Goal: Task Accomplishment & Management: Manage account settings

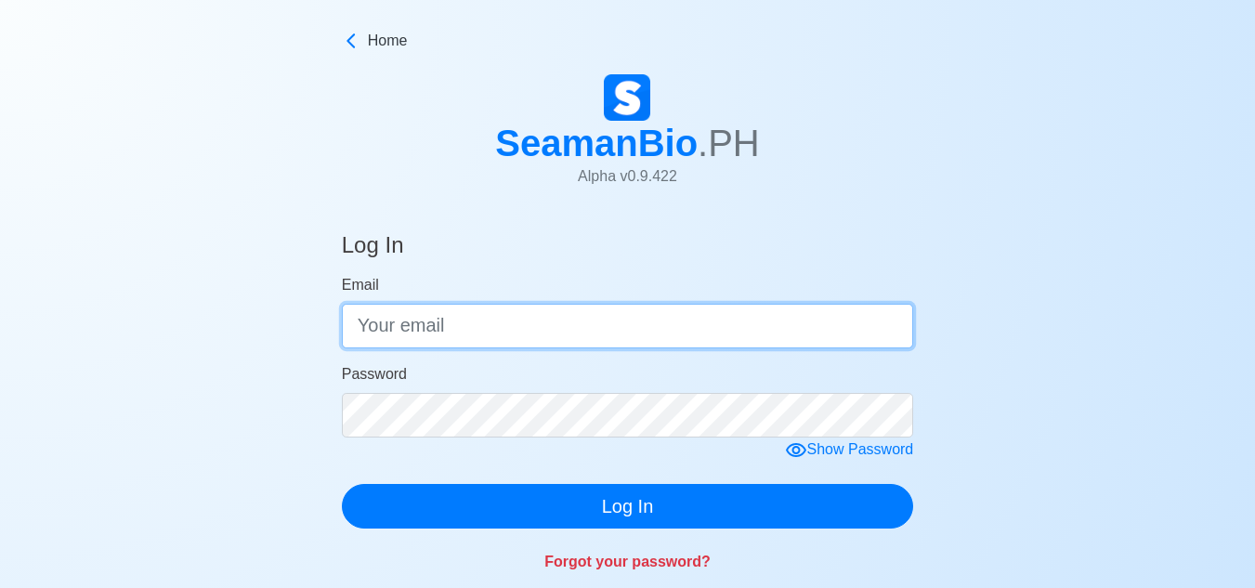
click at [449, 331] on input "Email" at bounding box center [628, 326] width 572 height 45
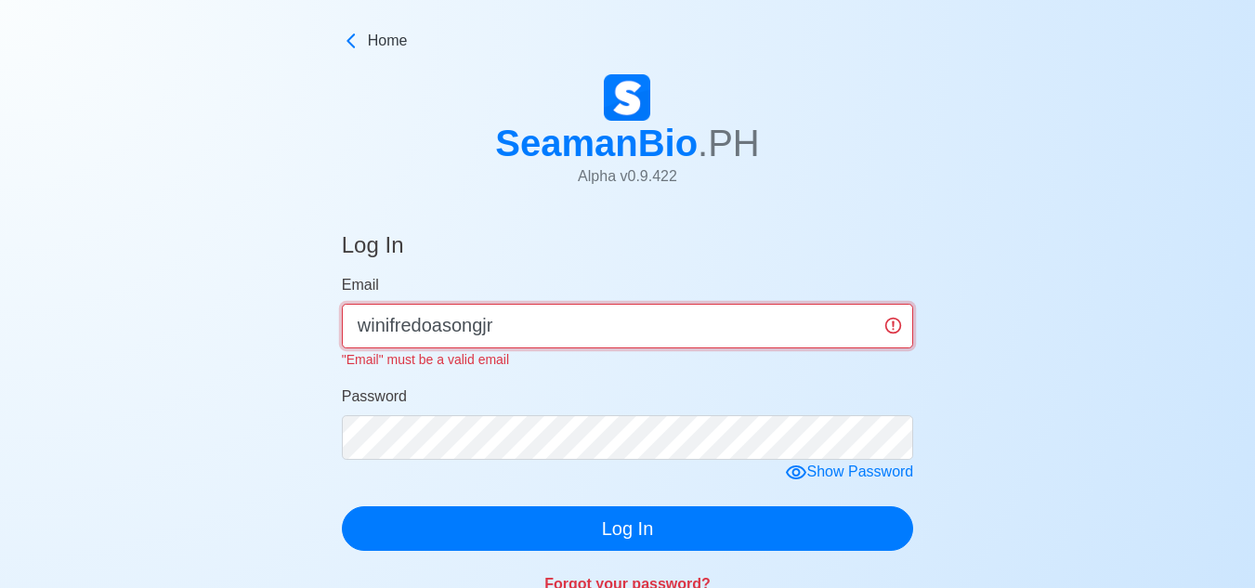
click at [565, 330] on input "winifredoasongjr" at bounding box center [628, 326] width 572 height 45
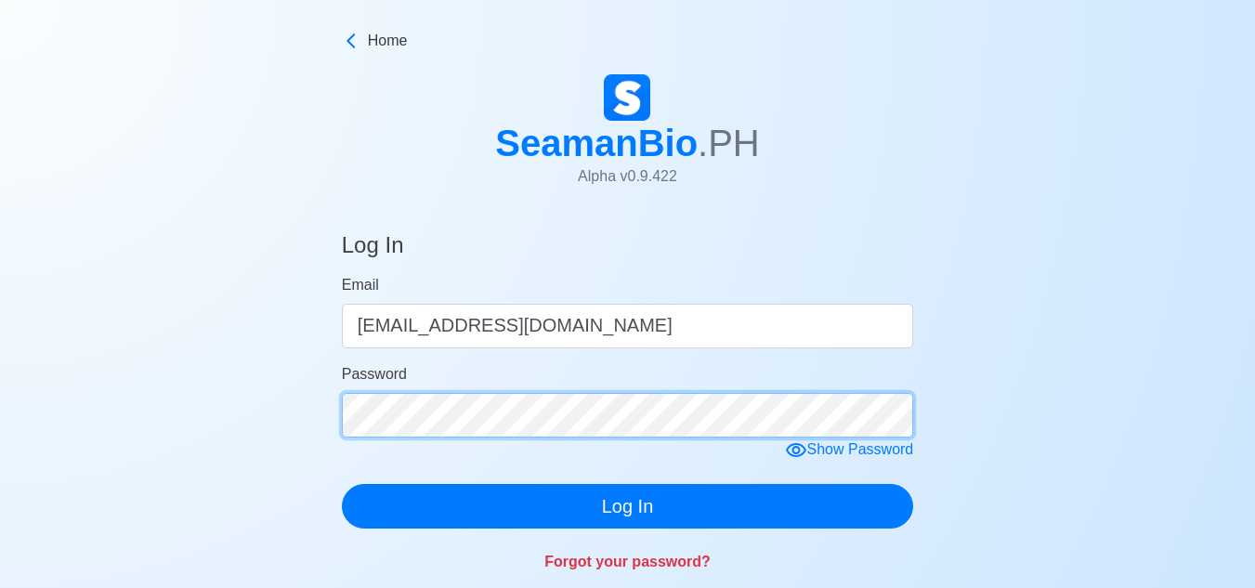
click at [559, 445] on form "Email winifredoasongjr@gmail.com Password Show Password Log In" at bounding box center [628, 401] width 572 height 254
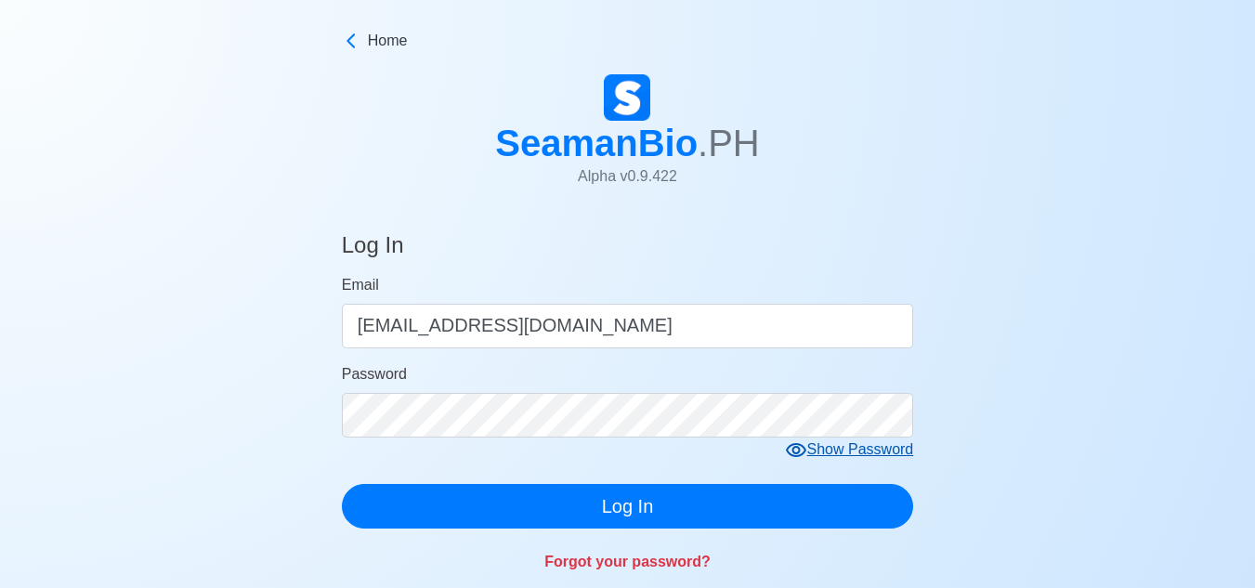
click at [820, 454] on div "Show Password" at bounding box center [849, 449] width 129 height 23
click at [807, 449] on icon at bounding box center [802, 450] width 22 height 22
click at [799, 447] on icon at bounding box center [796, 450] width 22 height 22
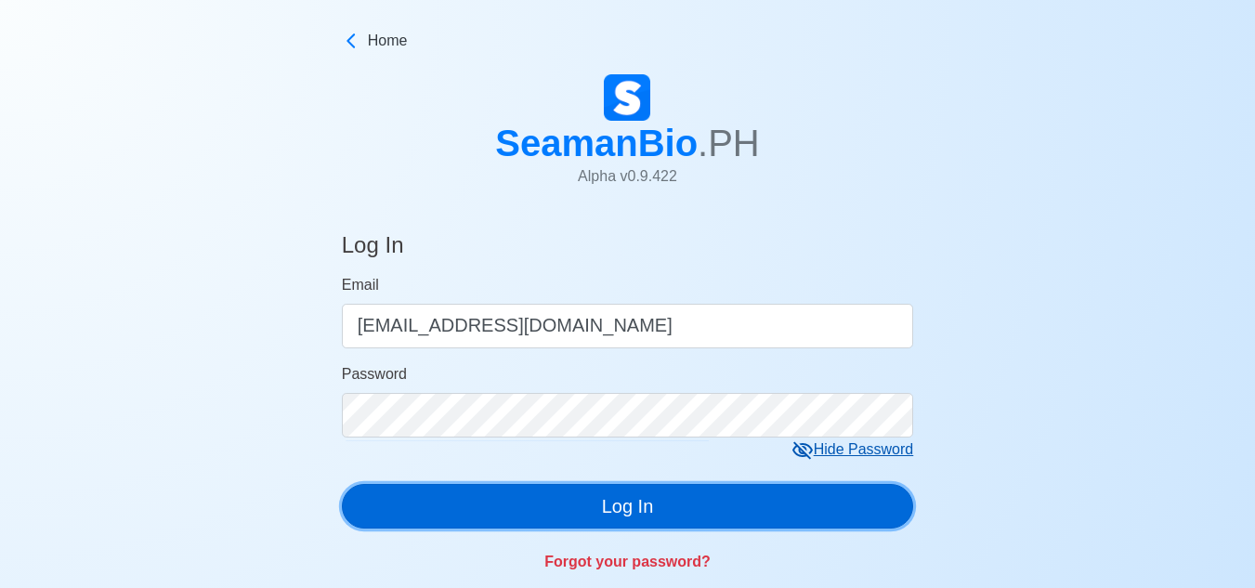
click at [584, 507] on button "Log In" at bounding box center [628, 506] width 572 height 45
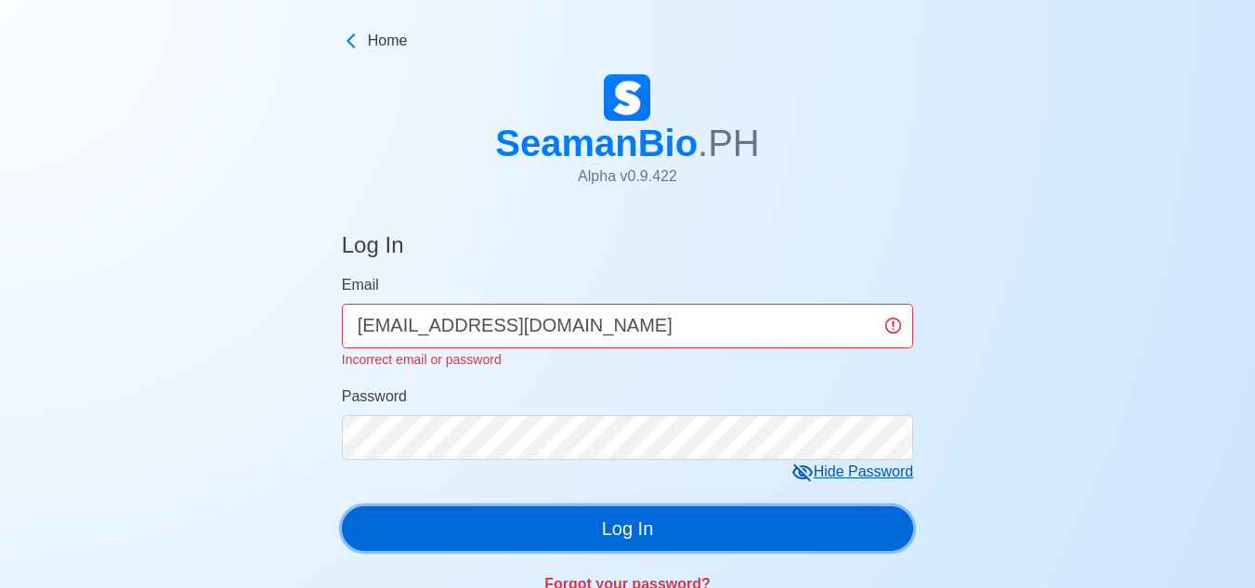
drag, startPoint x: 681, startPoint y: 512, endPoint x: 679, endPoint y: 522, distance: 10.4
click at [679, 522] on button "Log In" at bounding box center [628, 528] width 572 height 45
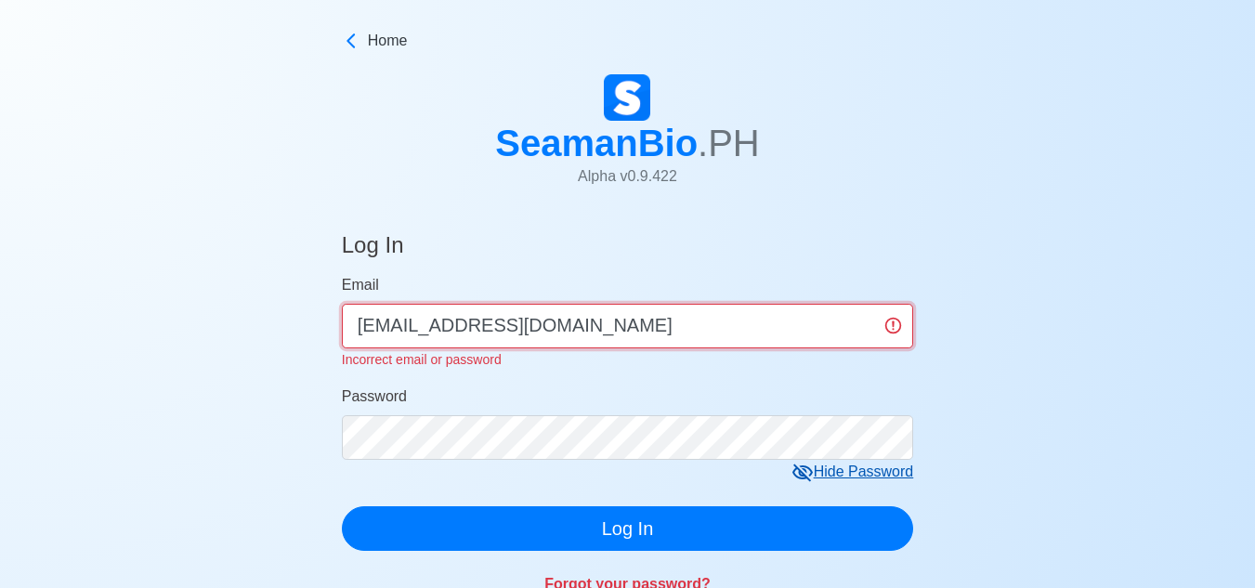
click at [656, 332] on input "winifredoasongjr@gmail.com" at bounding box center [628, 326] width 572 height 45
type input "w"
type input "jayrasong110987"
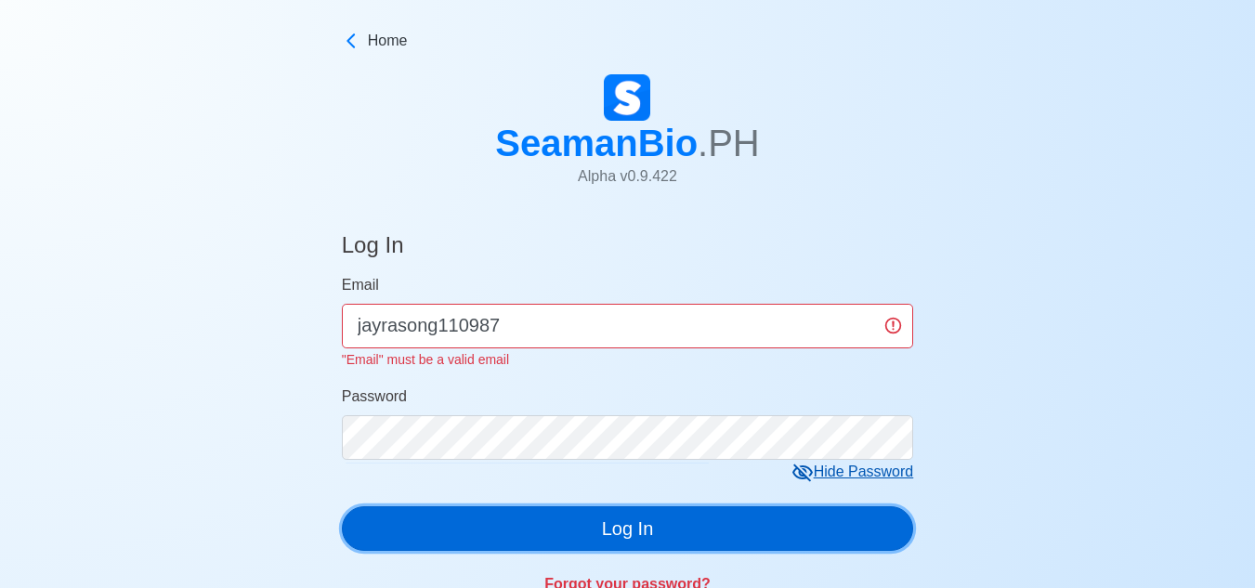
click at [573, 524] on button "Log In" at bounding box center [628, 528] width 572 height 45
click at [342, 506] on button "Log In" at bounding box center [628, 528] width 572 height 45
click at [573, 524] on button "Log In" at bounding box center [628, 528] width 572 height 45
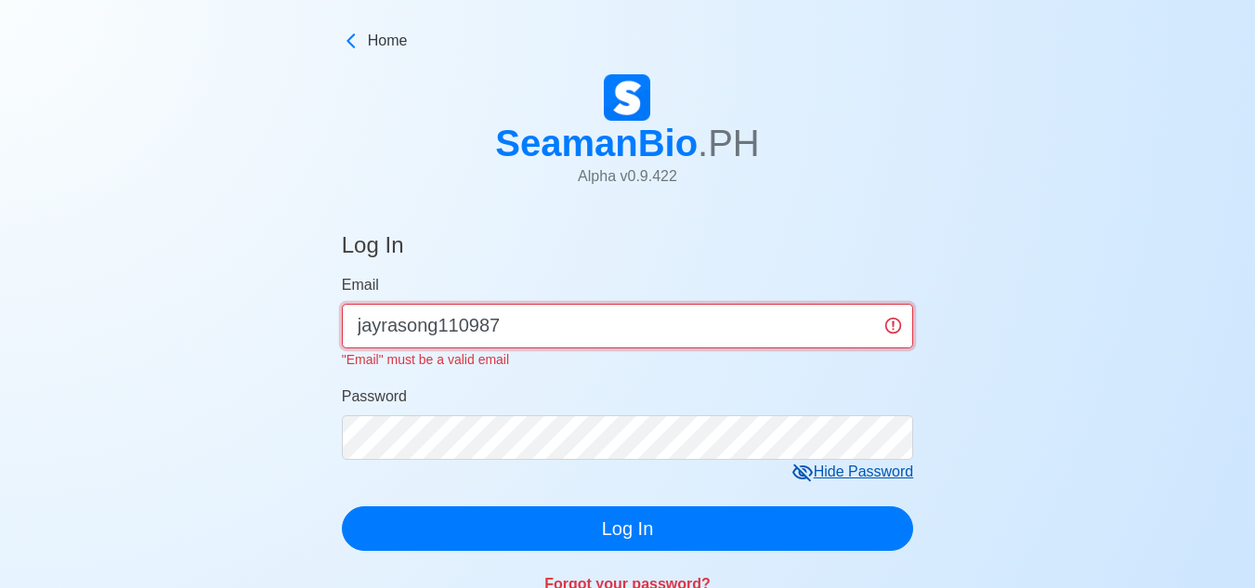
click at [520, 320] on input "jayrasong110987" at bounding box center [628, 326] width 572 height 45
type input "j"
type input "jude11091987@gmail.com"
click button "Log In" at bounding box center [628, 528] width 572 height 45
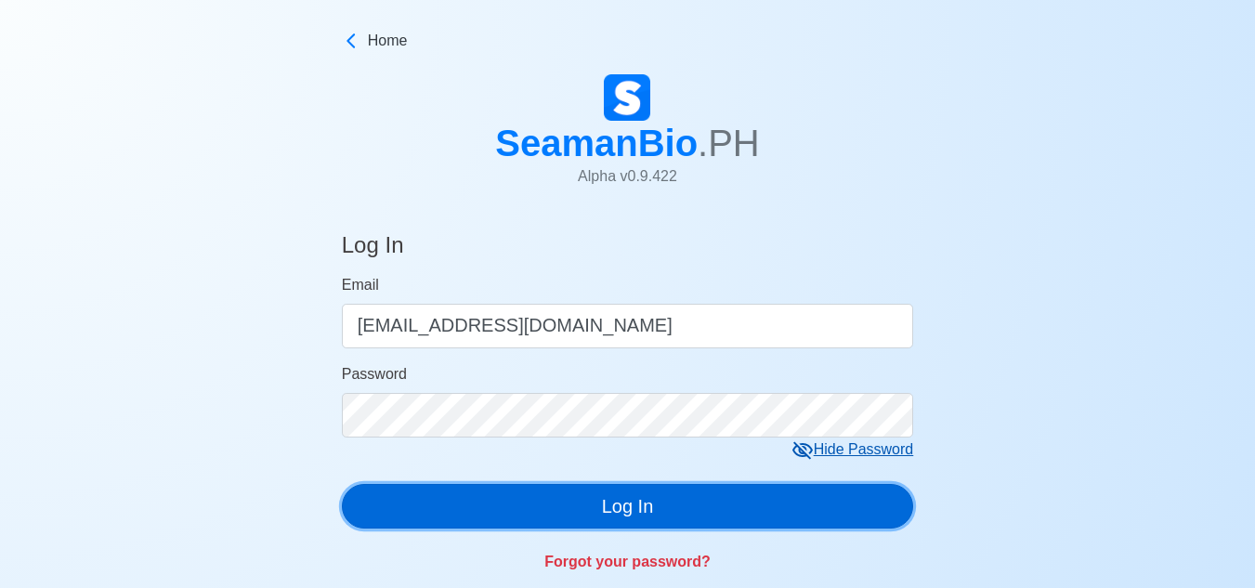
click at [624, 527] on button "Log In" at bounding box center [628, 506] width 572 height 45
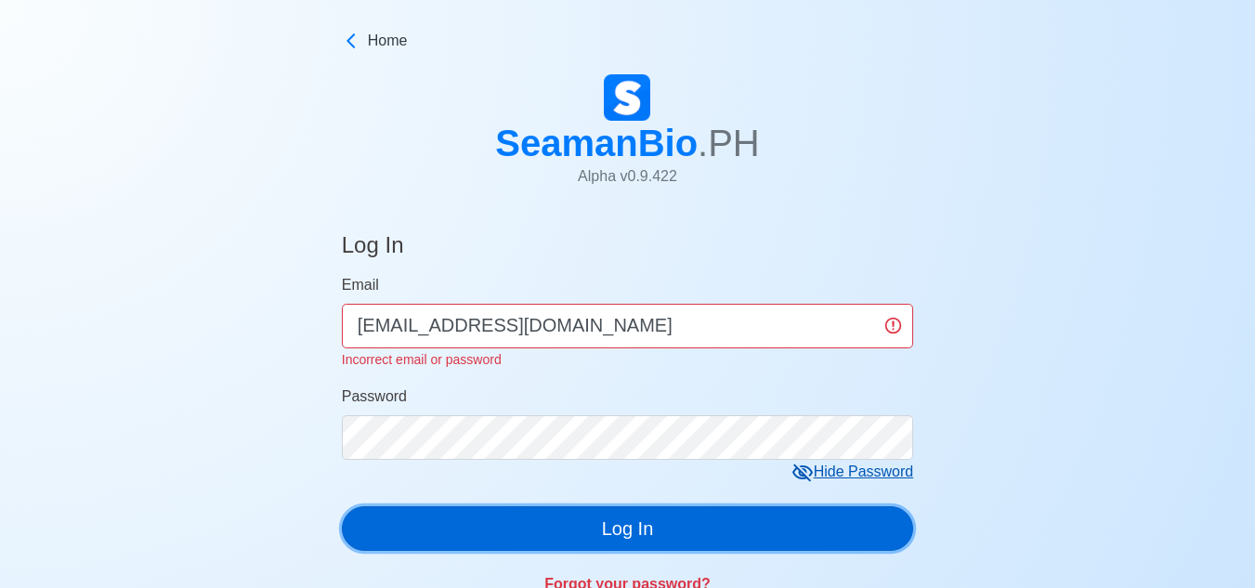
click at [624, 527] on button "Log In" at bounding box center [628, 528] width 572 height 45
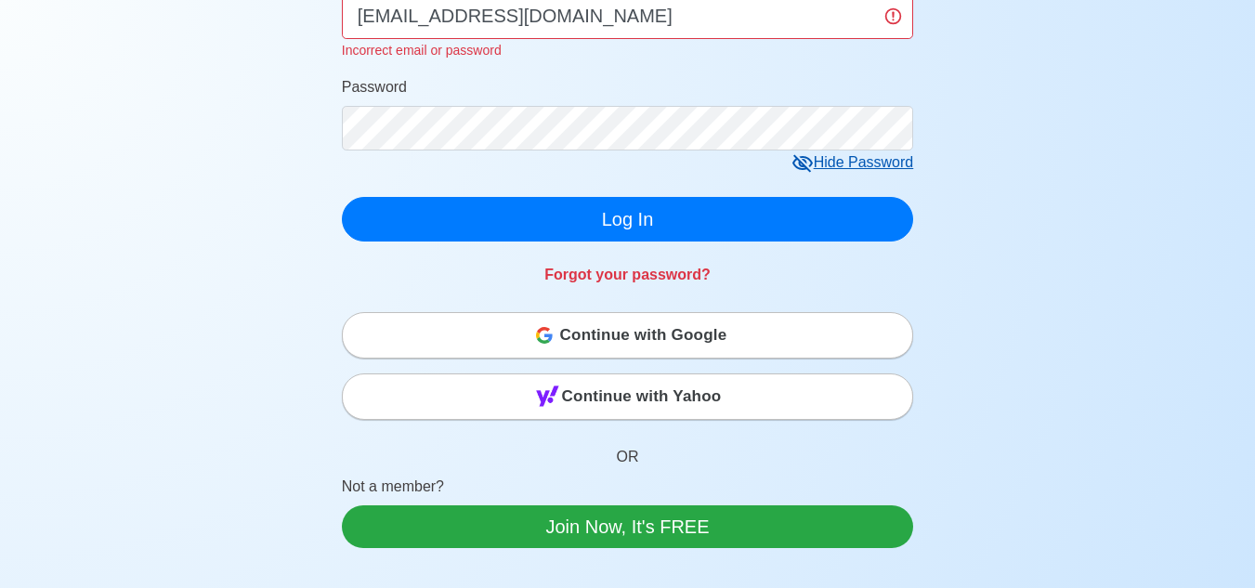
scroll to position [304, 0]
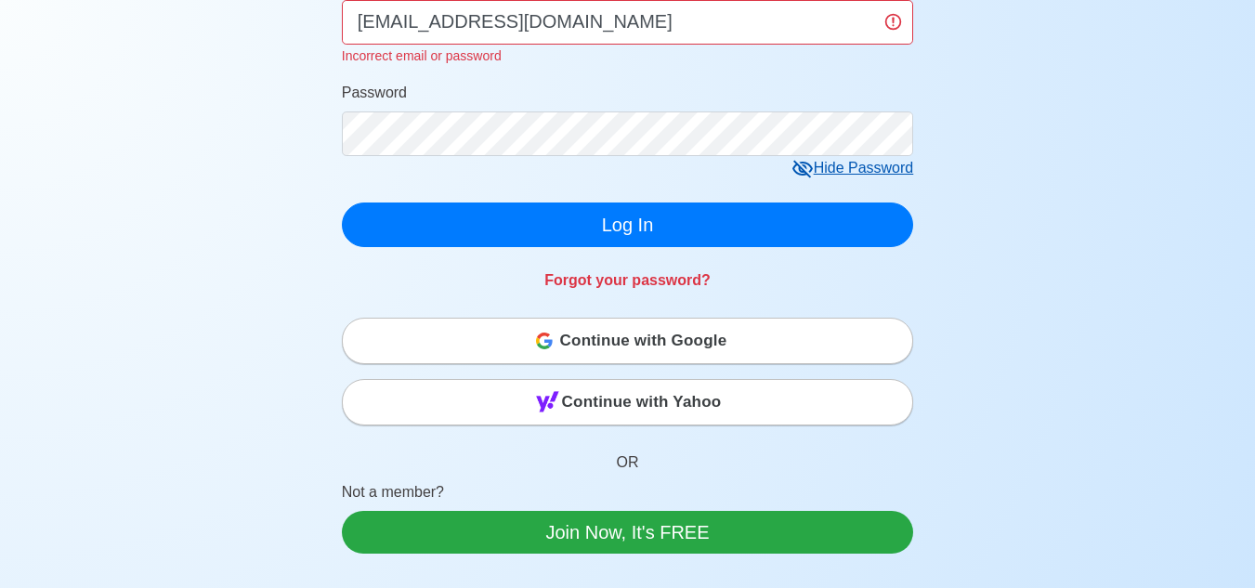
click at [657, 347] on span "Continue with Google" at bounding box center [643, 340] width 167 height 37
click at [655, 340] on span "Continue with Google" at bounding box center [643, 340] width 167 height 37
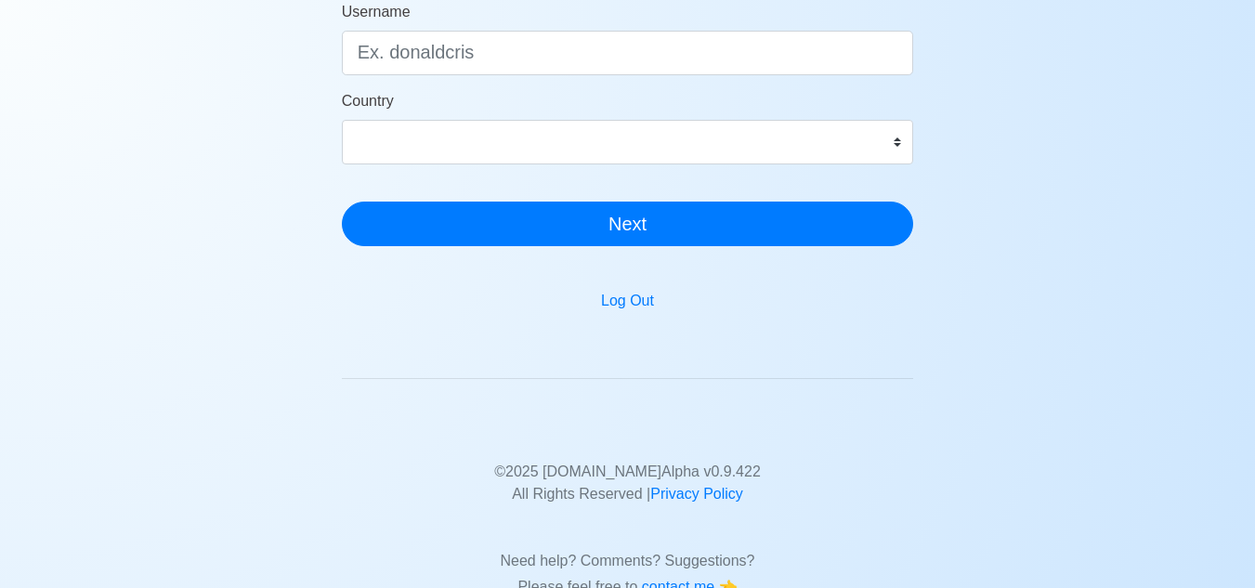
scroll to position [502, 0]
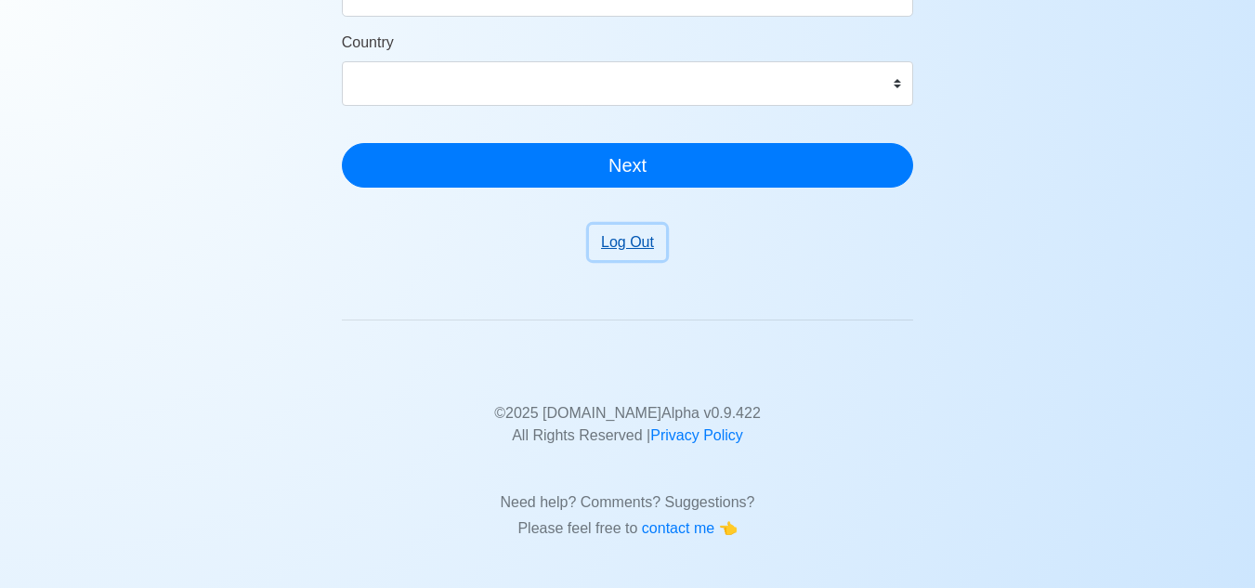
click at [635, 229] on button "Log Out" at bounding box center [627, 242] width 77 height 35
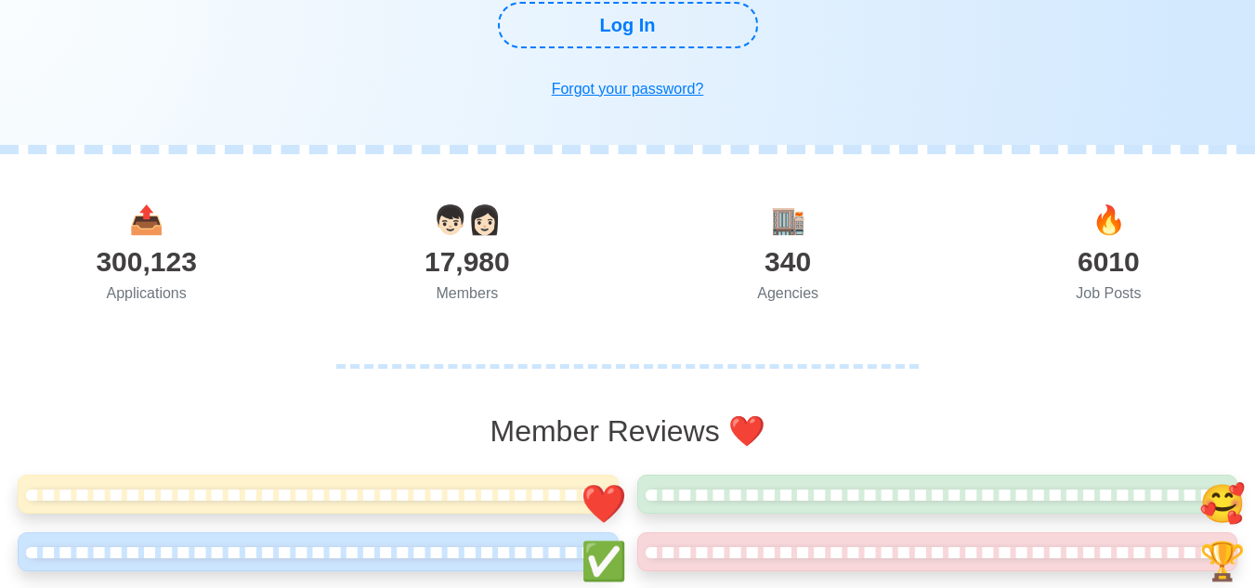
scroll to position [8030, 0]
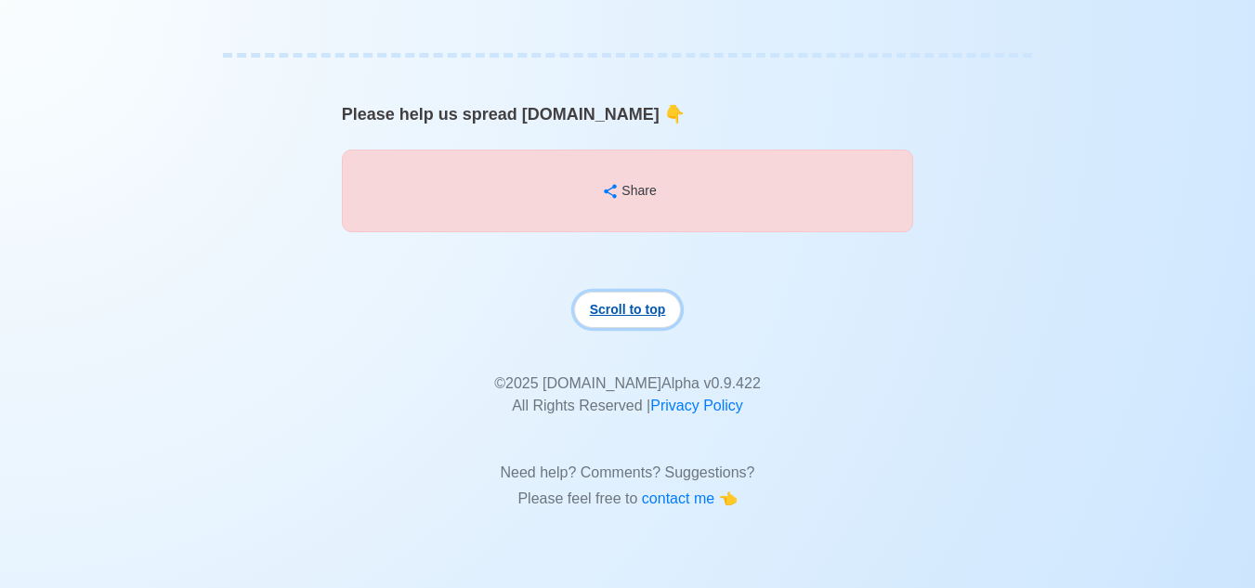
click at [627, 308] on button "Scroll to top" at bounding box center [628, 310] width 108 height 36
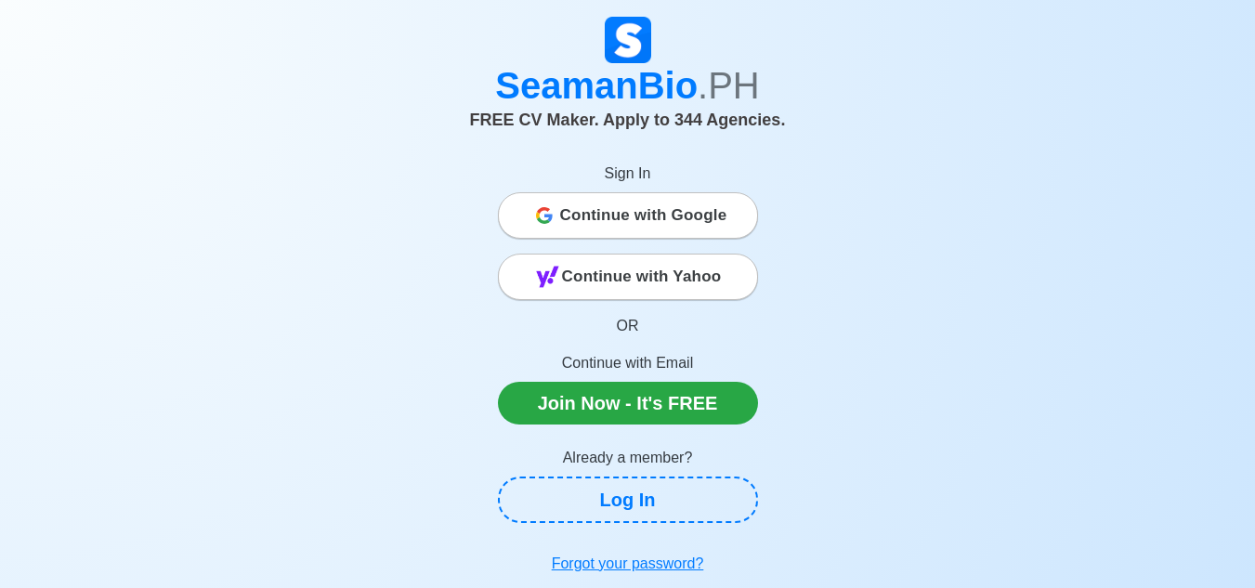
scroll to position [0, 0]
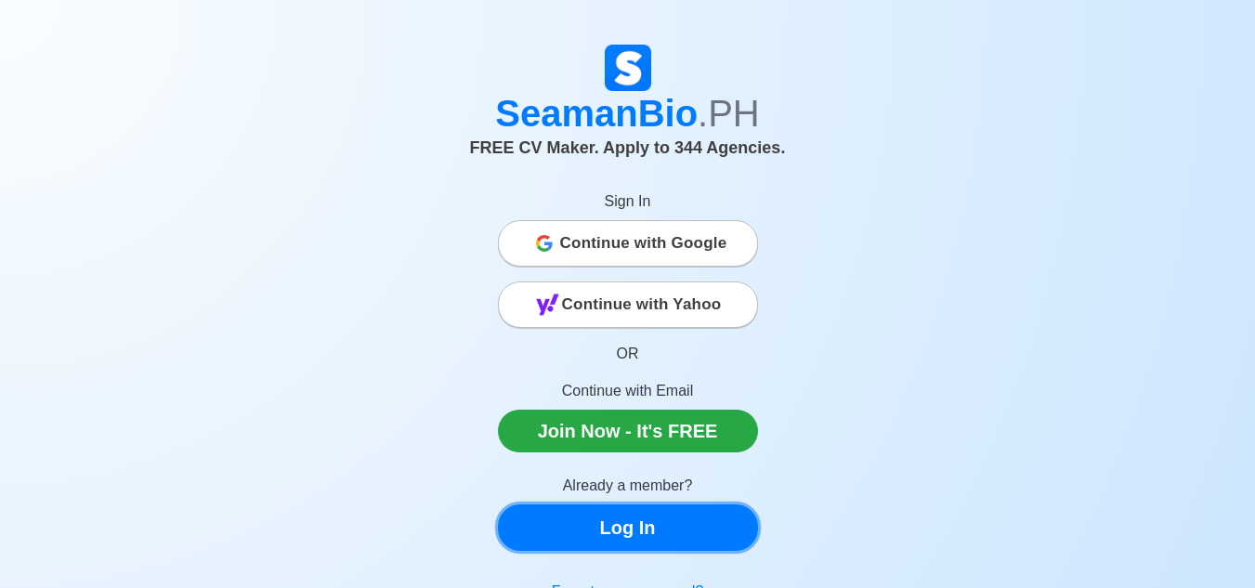
click at [660, 530] on link "Log In" at bounding box center [628, 527] width 260 height 46
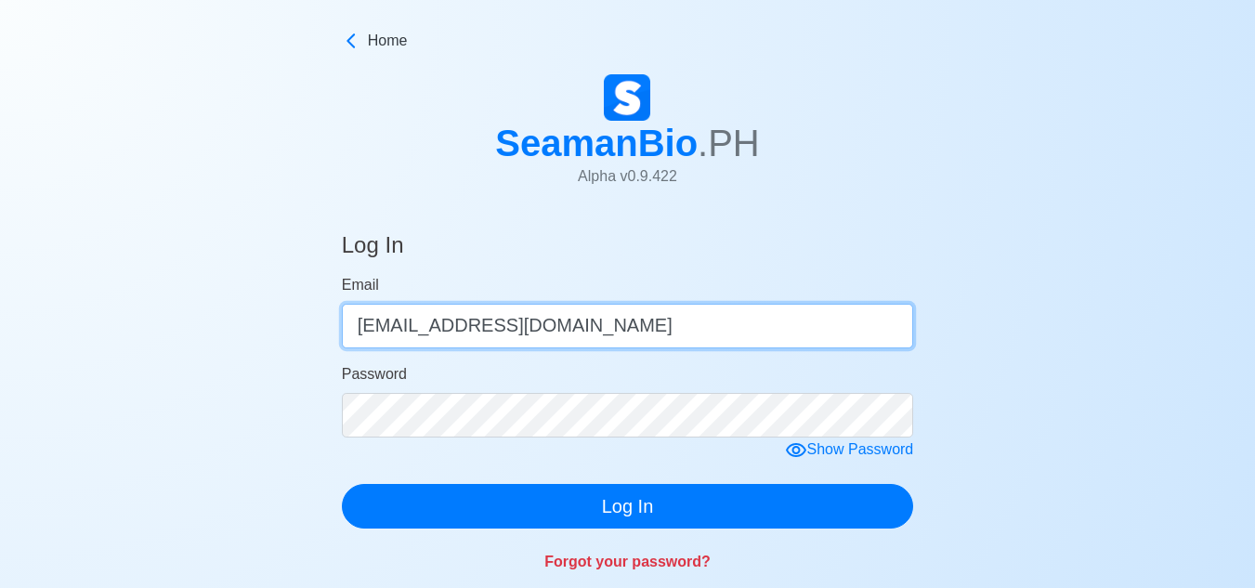
click at [583, 327] on input "jude11091987@gmail.com" at bounding box center [628, 326] width 572 height 45
type input "j"
type input "winifredoasongjr@gmail.com"
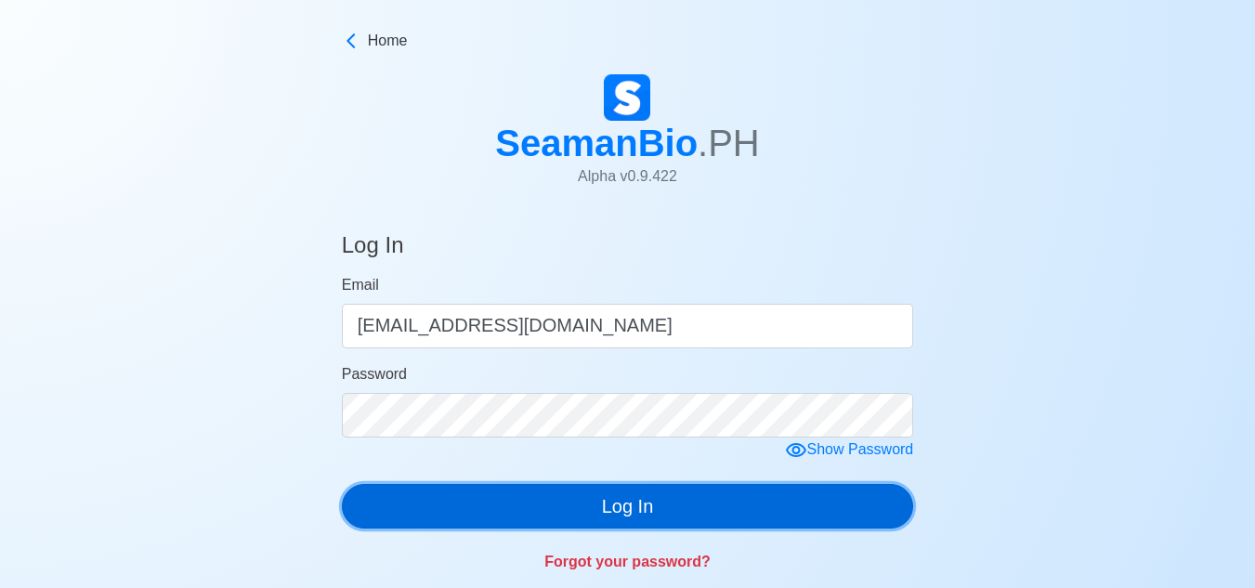
click at [612, 503] on button "Log In" at bounding box center [628, 506] width 572 height 45
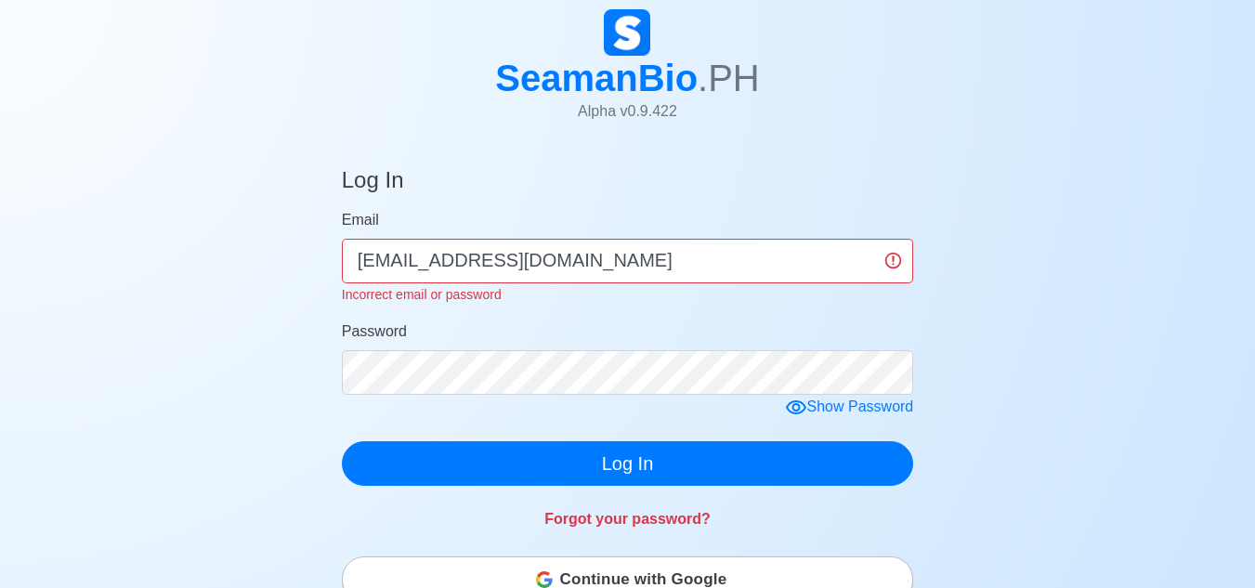
scroll to position [73, 0]
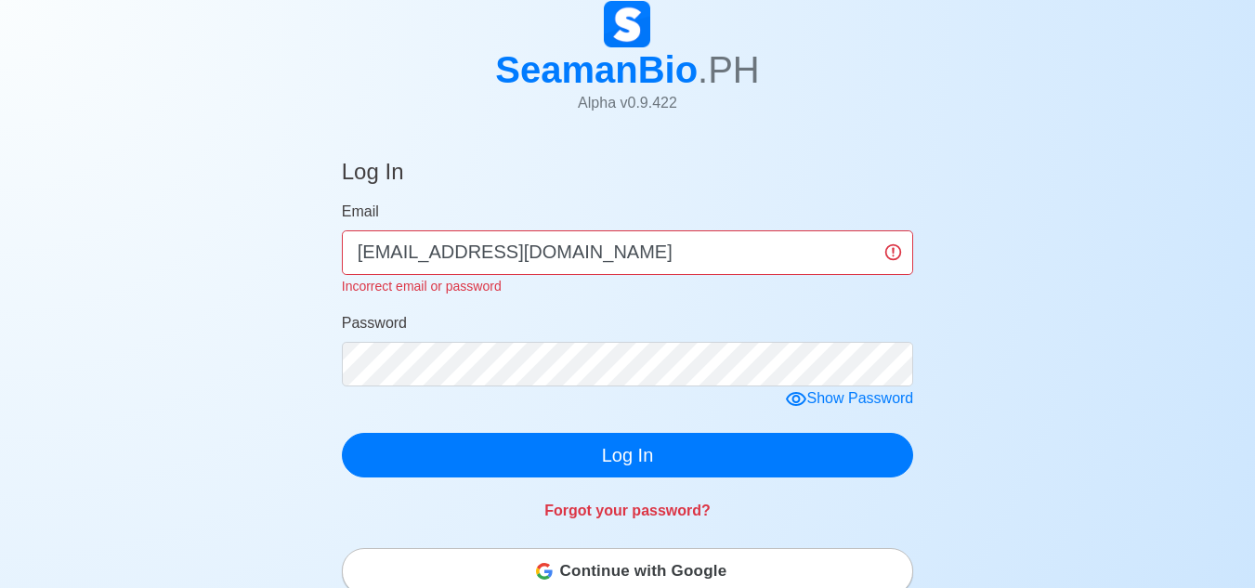
click at [625, 570] on span "Continue with Google" at bounding box center [643, 571] width 167 height 37
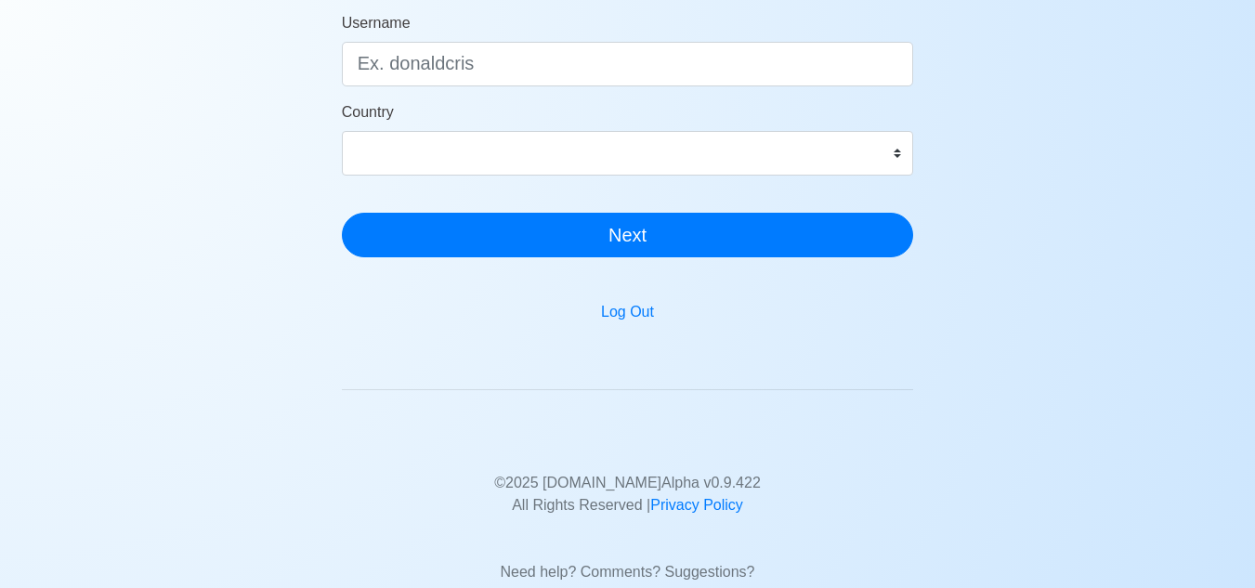
scroll to position [502, 0]
